Goal: Transaction & Acquisition: Download file/media

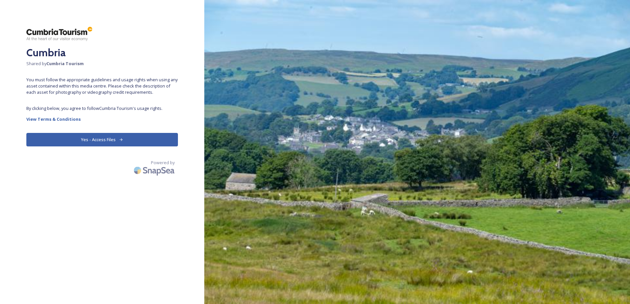
click at [109, 139] on button "Yes - Access Files" at bounding box center [102, 140] width 152 height 14
click at [113, 139] on button "Yes - Access Files" at bounding box center [102, 140] width 152 height 14
click at [104, 140] on button "Yes - Access Files" at bounding box center [102, 140] width 152 height 14
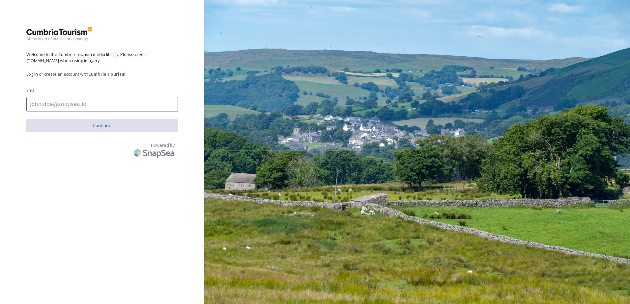
click at [54, 102] on input at bounding box center [102, 104] width 152 height 15
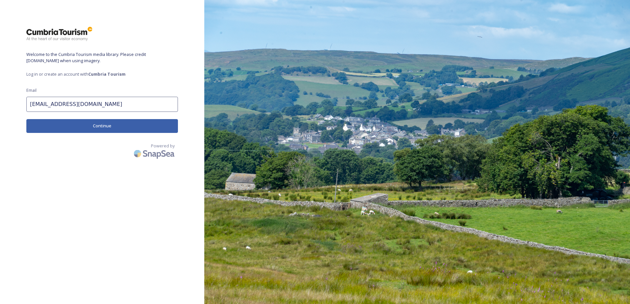
type input "[EMAIL_ADDRESS][DOMAIN_NAME]"
click at [105, 126] on button "Continue" at bounding box center [102, 126] width 152 height 14
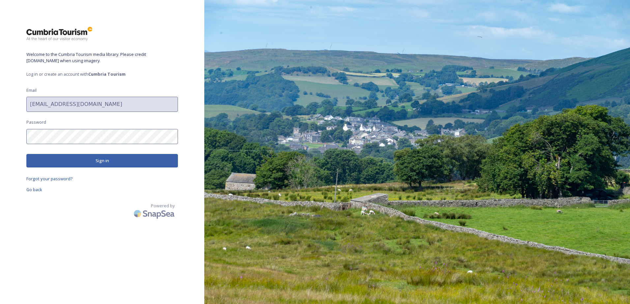
click at [95, 162] on button "Sign in" at bounding box center [102, 161] width 152 height 14
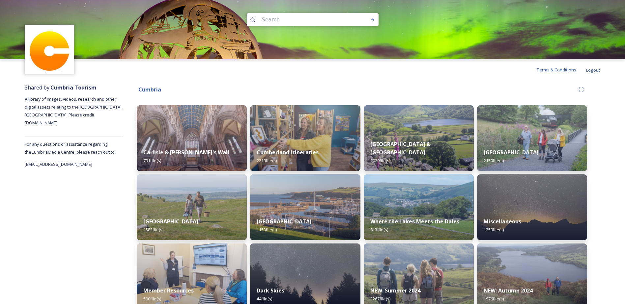
click at [278, 22] on input at bounding box center [304, 20] width 90 height 14
type input "Christmas"
click at [371, 20] on icon at bounding box center [372, 19] width 5 height 5
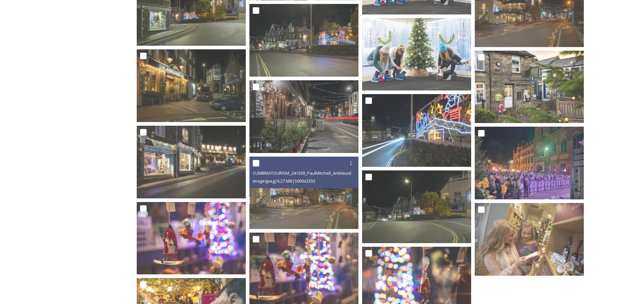
scroll to position [2195, 0]
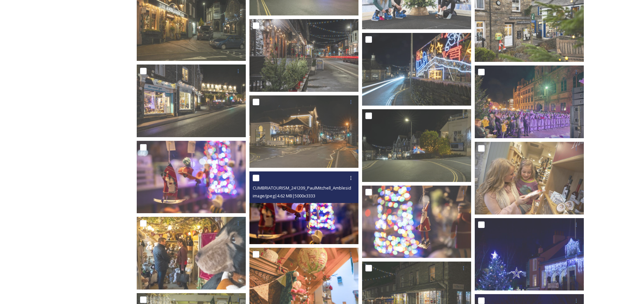
click at [310, 220] on img at bounding box center [303, 208] width 109 height 73
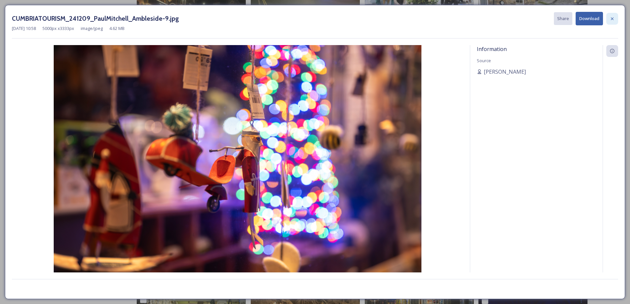
click at [613, 20] on icon at bounding box center [611, 18] width 5 height 5
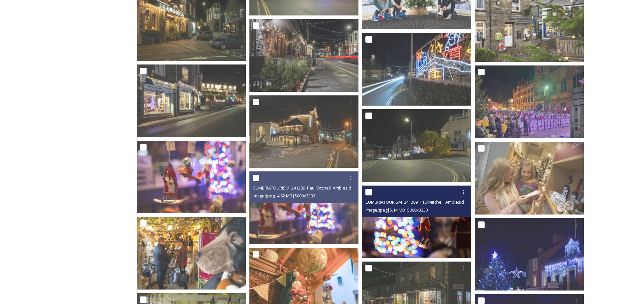
click at [417, 230] on img at bounding box center [416, 221] width 109 height 73
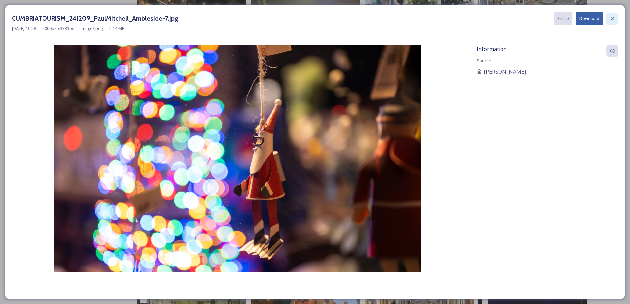
click at [614, 18] on icon at bounding box center [611, 18] width 5 height 5
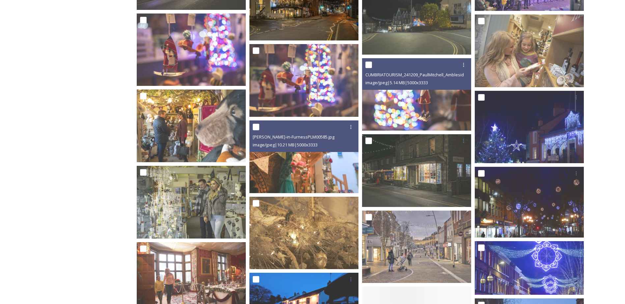
scroll to position [2326, 0]
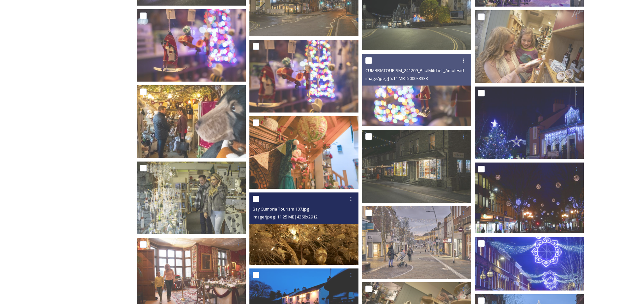
click at [310, 236] on img at bounding box center [303, 229] width 109 height 73
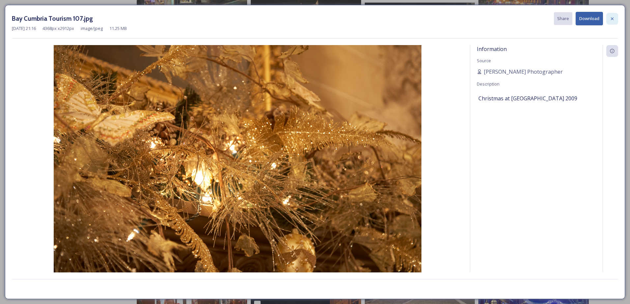
click at [614, 19] on icon at bounding box center [611, 18] width 5 height 5
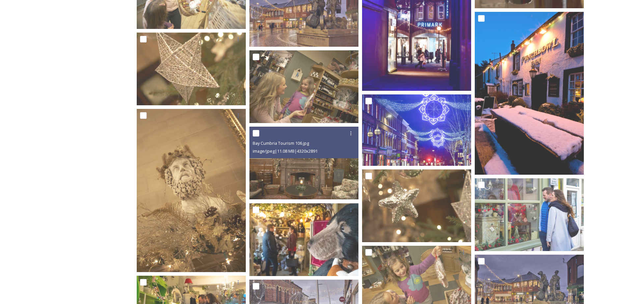
scroll to position [3018, 0]
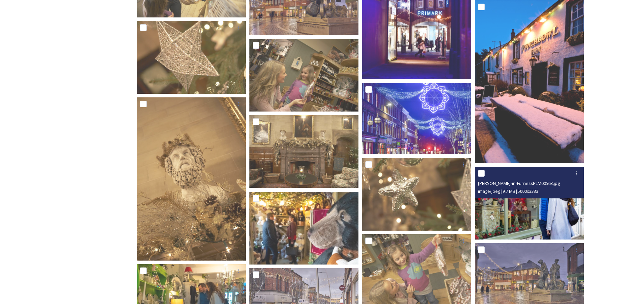
click at [527, 218] on img at bounding box center [529, 203] width 109 height 73
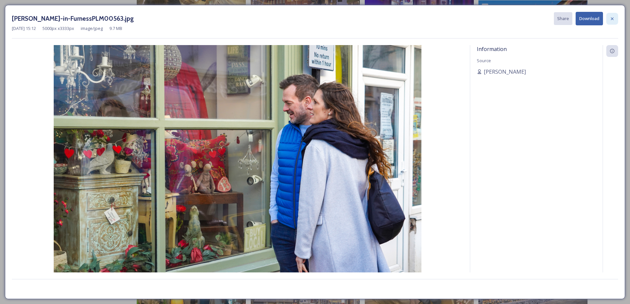
click at [612, 20] on icon at bounding box center [611, 18] width 5 height 5
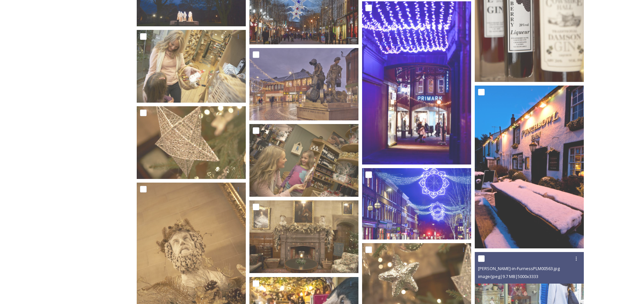
scroll to position [2933, 0]
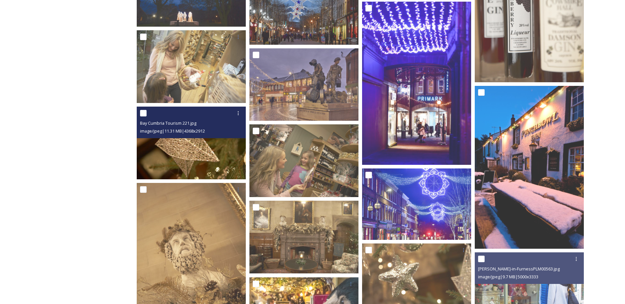
click at [183, 155] on img at bounding box center [191, 143] width 109 height 73
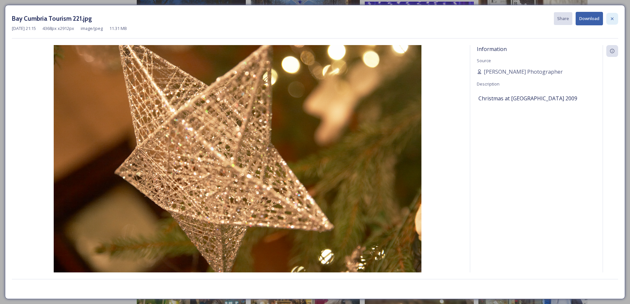
click at [612, 19] on icon at bounding box center [612, 18] width 3 height 3
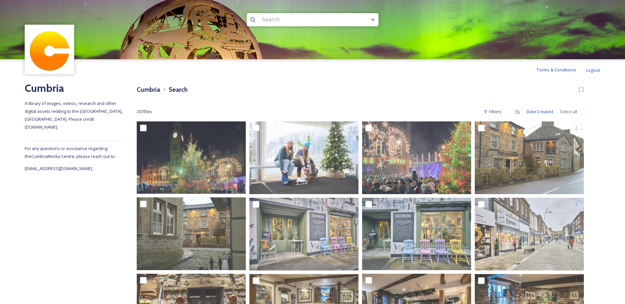
click at [276, 22] on input at bounding box center [304, 20] width 90 height 14
type input "winter"
drag, startPoint x: 371, startPoint y: 19, endPoint x: 368, endPoint y: 18, distance: 3.7
click at [371, 19] on icon at bounding box center [372, 19] width 5 height 5
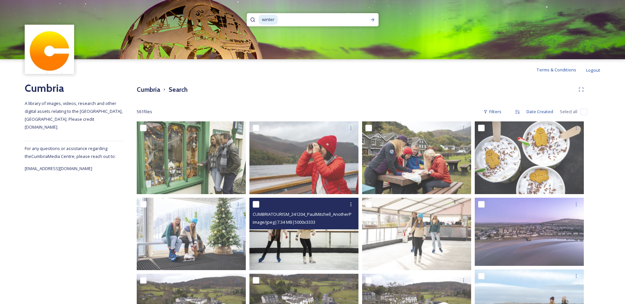
click at [295, 241] on img at bounding box center [303, 234] width 109 height 73
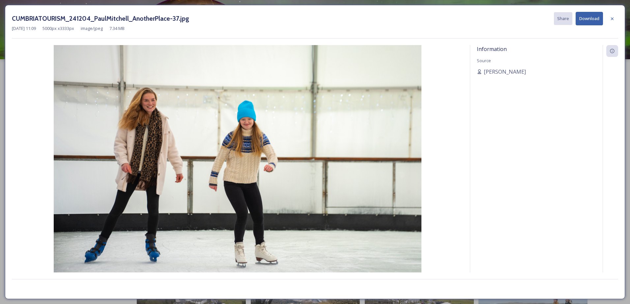
click at [612, 19] on icon at bounding box center [611, 18] width 5 height 5
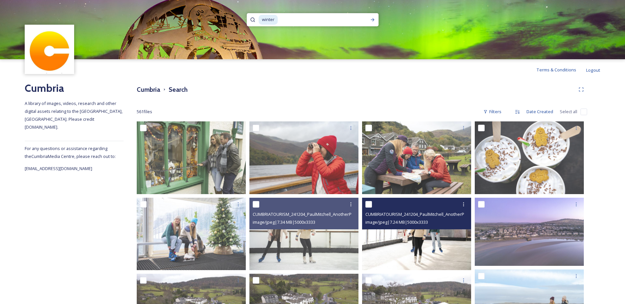
click at [436, 240] on img at bounding box center [416, 234] width 109 height 73
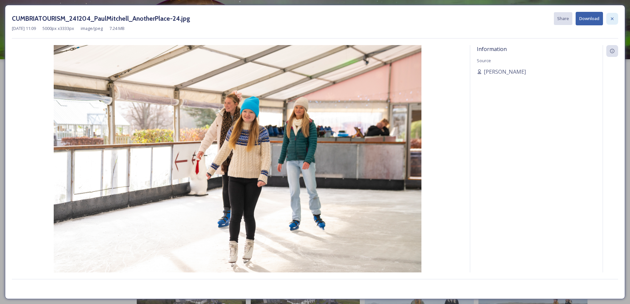
click at [613, 20] on icon at bounding box center [611, 18] width 5 height 5
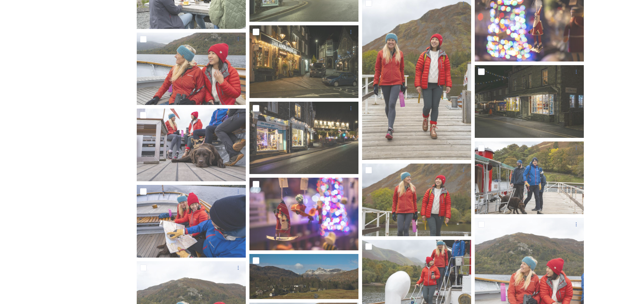
scroll to position [3887, 0]
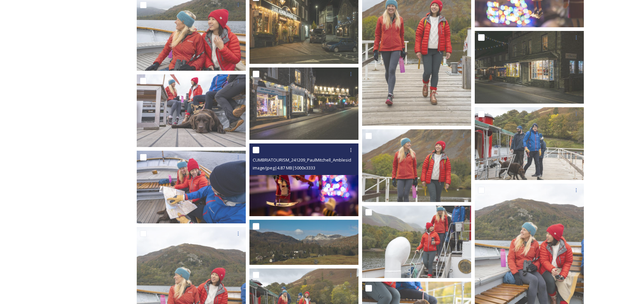
click at [309, 187] on img at bounding box center [303, 180] width 109 height 73
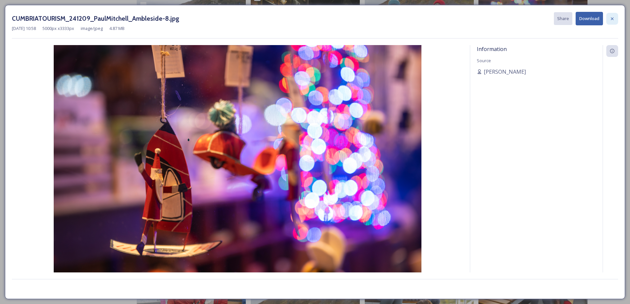
click at [610, 19] on icon at bounding box center [611, 18] width 5 height 5
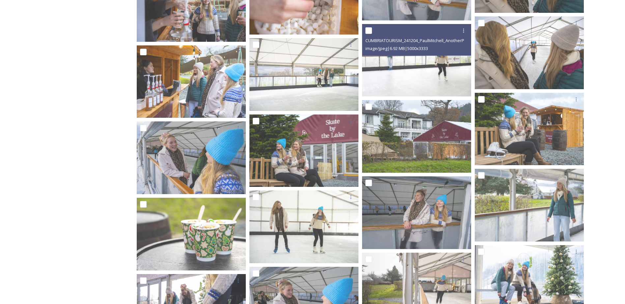
scroll to position [2075, 0]
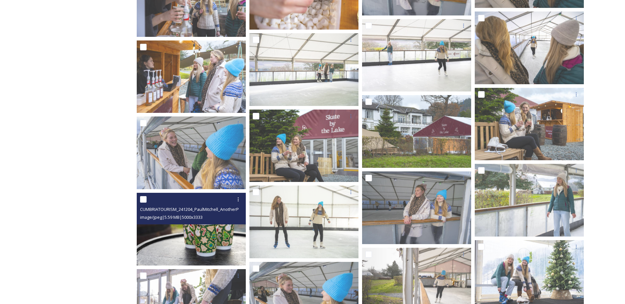
click at [194, 235] on img at bounding box center [191, 229] width 109 height 73
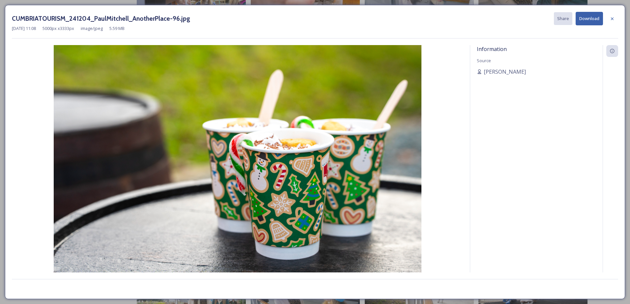
click at [587, 14] on button "Download" at bounding box center [589, 19] width 27 height 14
click at [611, 18] on icon at bounding box center [612, 18] width 3 height 3
